Goal: Information Seeking & Learning: Check status

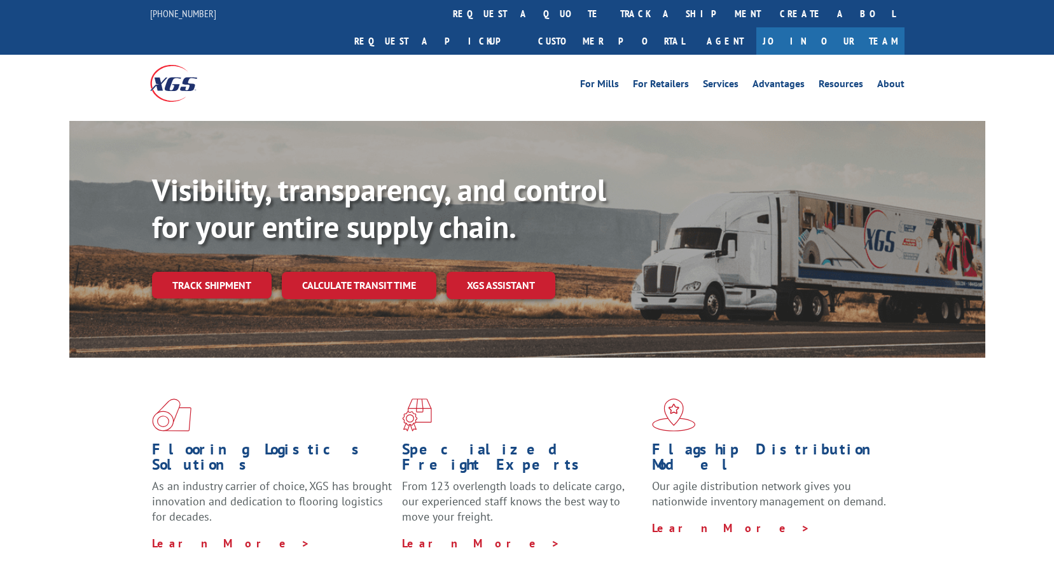
drag, startPoint x: 500, startPoint y: 18, endPoint x: 515, endPoint y: 44, distance: 30.0
click at [611, 18] on link "track a shipment" at bounding box center [691, 13] width 160 height 27
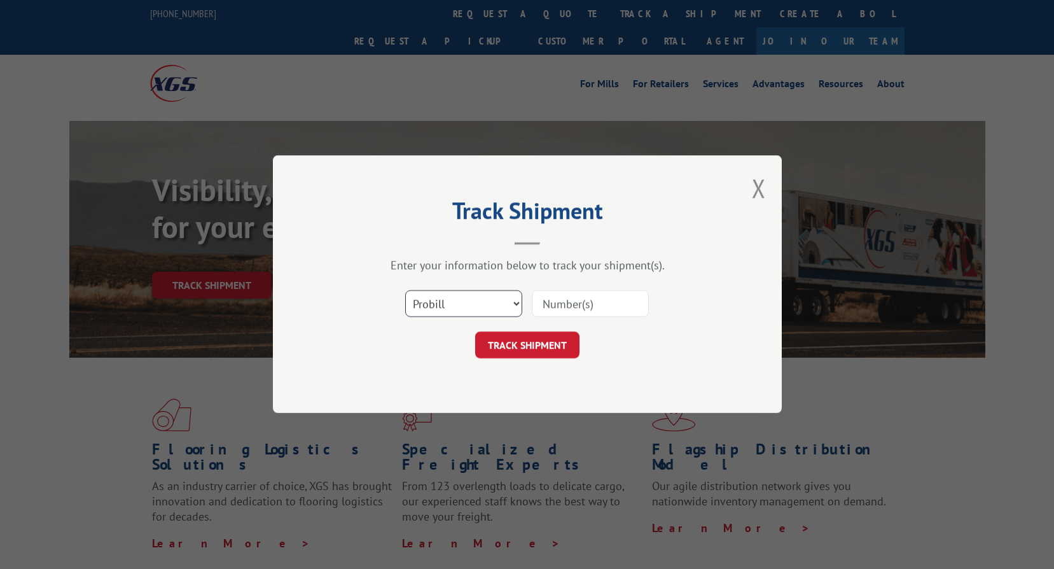
drag, startPoint x: 498, startPoint y: 305, endPoint x: 487, endPoint y: 319, distance: 18.6
click at [497, 305] on select "Select category... Probill BOL PO" at bounding box center [463, 304] width 117 height 27
select select "bol"
click at [405, 291] on select "Select category... Probill BOL PO" at bounding box center [463, 304] width 117 height 27
click at [564, 309] on input at bounding box center [590, 304] width 117 height 27
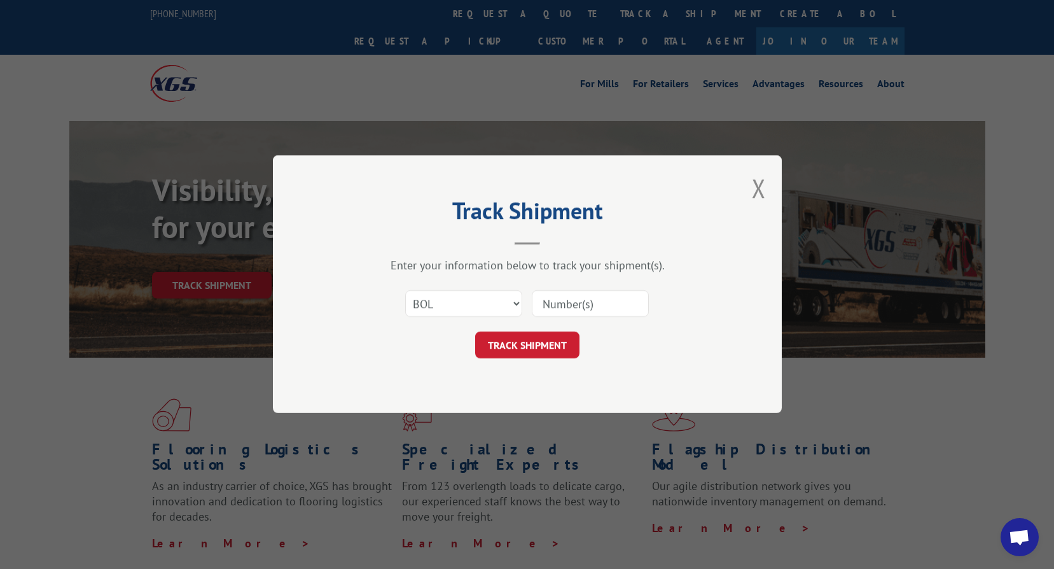
paste input "2847052"
type input "2847052"
click at [510, 340] on button "TRACK SHIPMENT" at bounding box center [527, 345] width 104 height 27
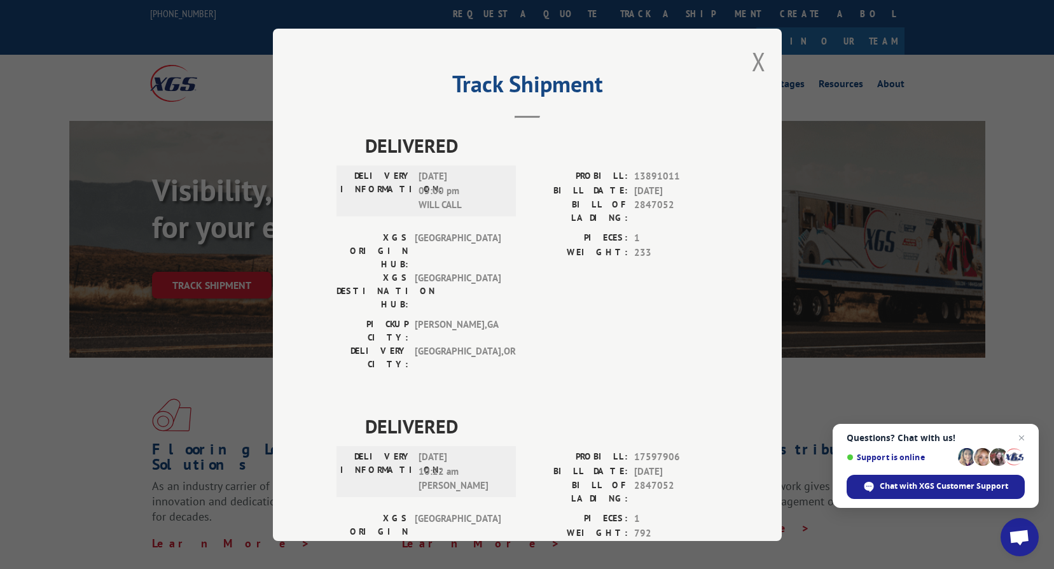
scroll to position [61, 0]
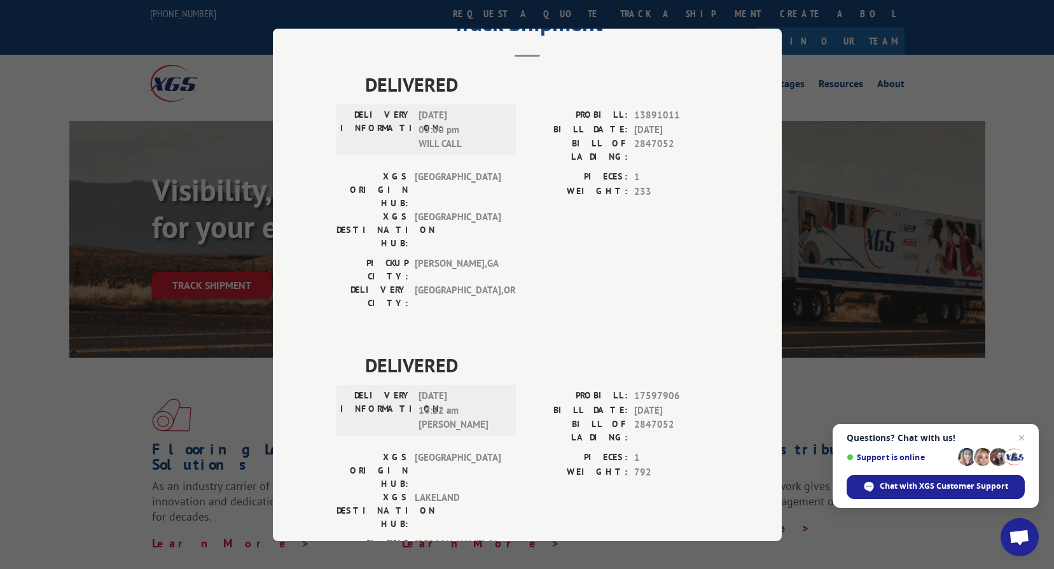
click at [544, 403] on label "BILL DATE:" at bounding box center [578, 410] width 101 height 15
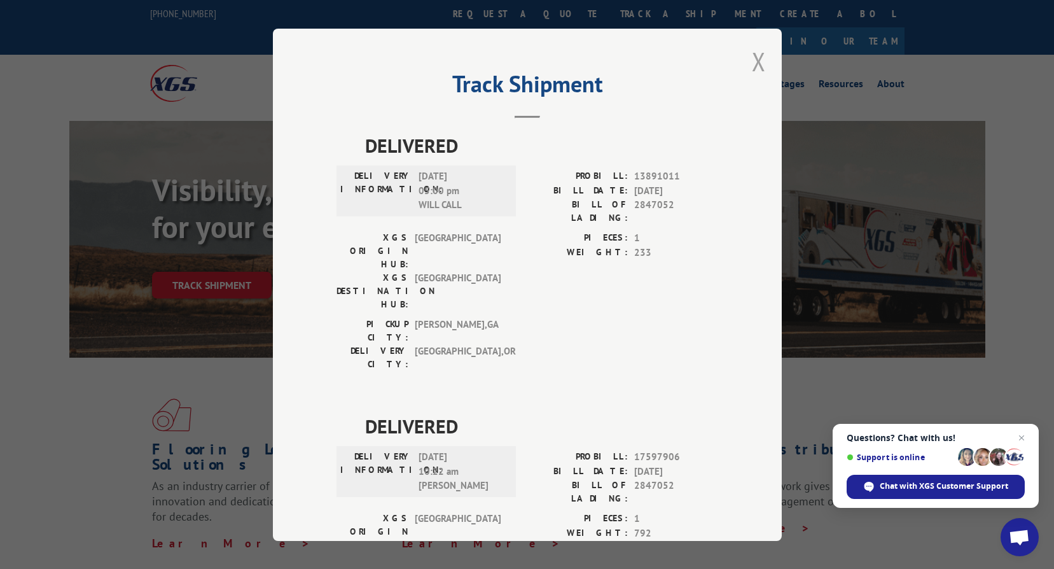
click at [752, 63] on button "Close modal" at bounding box center [759, 62] width 14 height 34
